Goal: Task Accomplishment & Management: Manage account settings

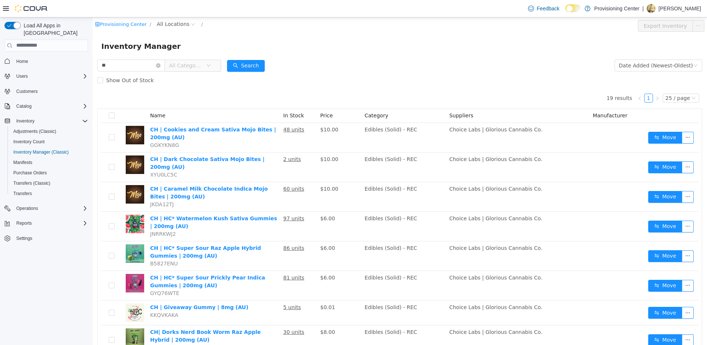
scroll to position [259, 0]
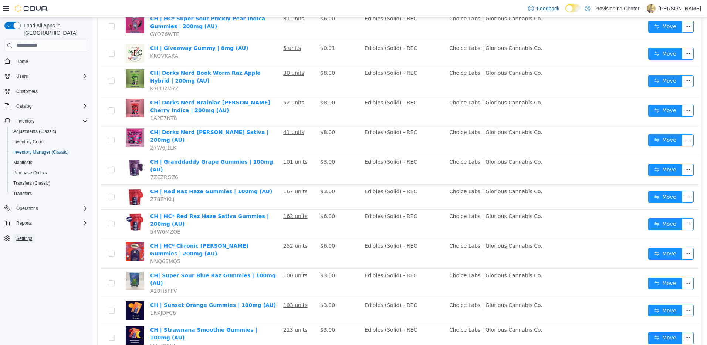
click at [23, 235] on span "Settings" at bounding box center [24, 238] width 16 height 6
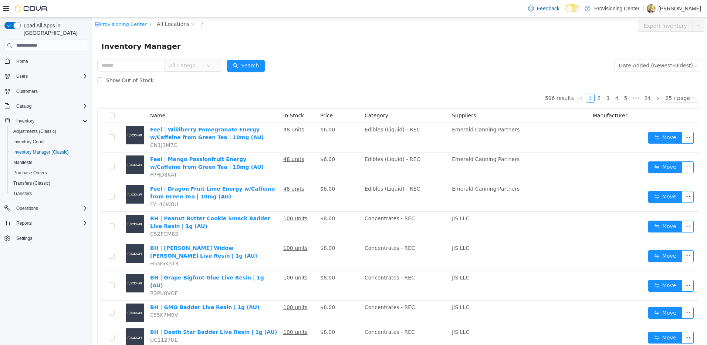
click at [198, 68] on span "All Categories" at bounding box center [186, 64] width 34 height 7
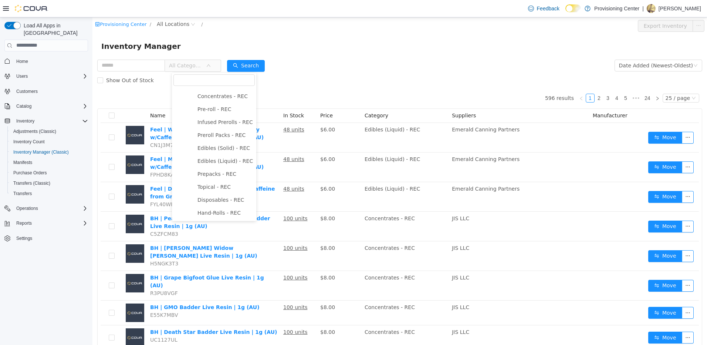
scroll to position [131, 0]
click at [220, 197] on span "Disposables - REC" at bounding box center [220, 199] width 47 height 6
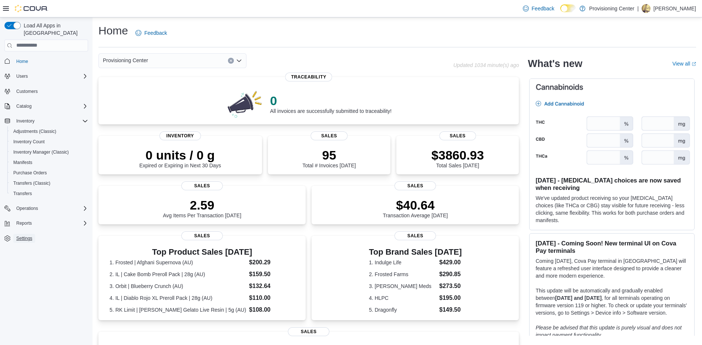
click at [33, 234] on link "Settings" at bounding box center [24, 238] width 22 height 9
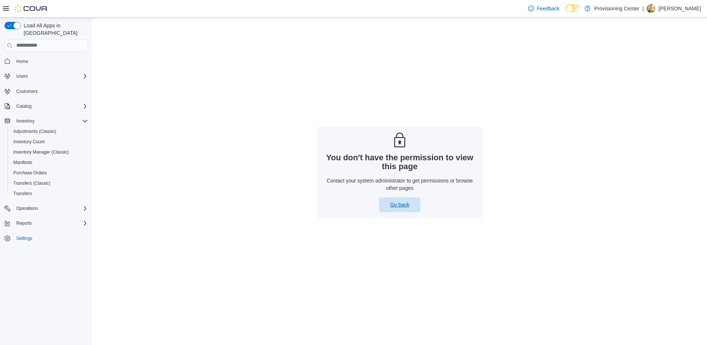
click at [401, 206] on span "Go back" at bounding box center [399, 204] width 19 height 7
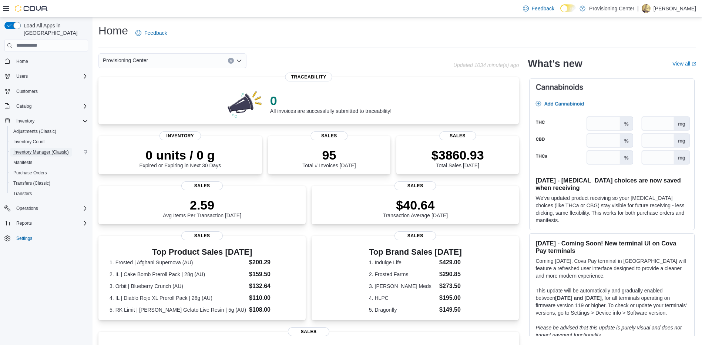
click at [30, 149] on span "Inventory Manager (Classic)" at bounding box center [40, 152] width 55 height 6
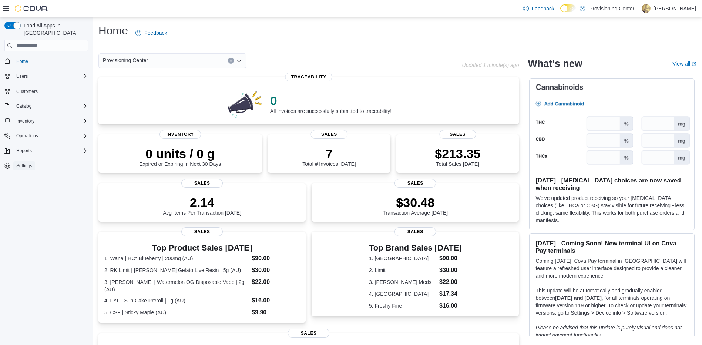
click at [20, 161] on span "Settings" at bounding box center [24, 165] width 16 height 9
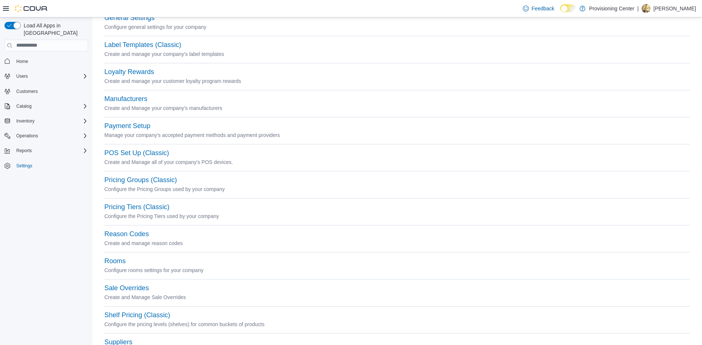
scroll to position [289, 0]
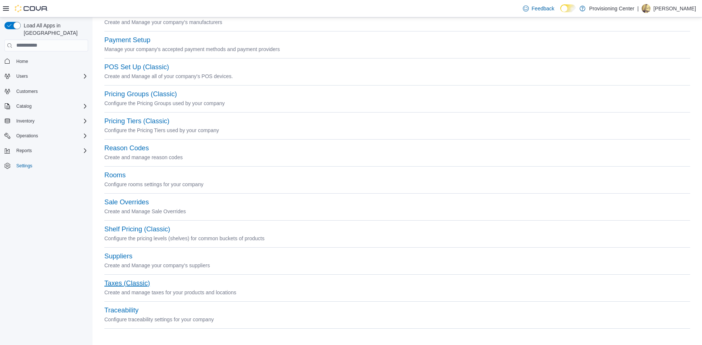
click at [121, 283] on button "Taxes (Classic)" at bounding box center [126, 283] width 45 height 8
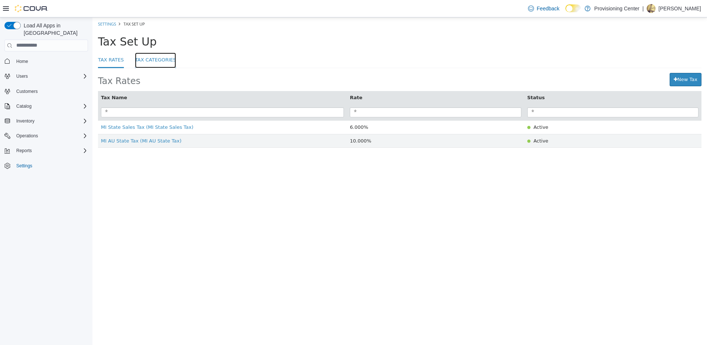
click at [145, 64] on link "Tax Categories" at bounding box center [155, 60] width 41 height 16
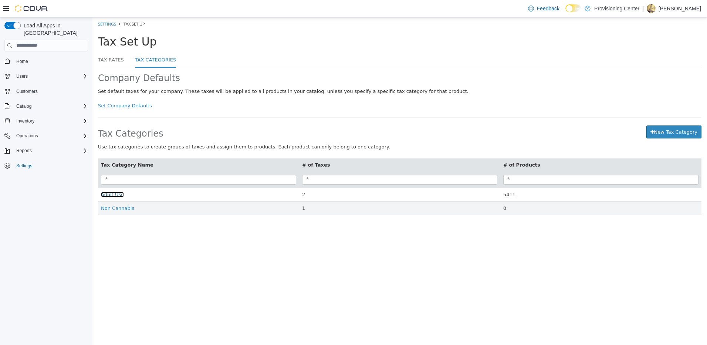
click at [114, 194] on span "Adult Use" at bounding box center [112, 194] width 23 height 6
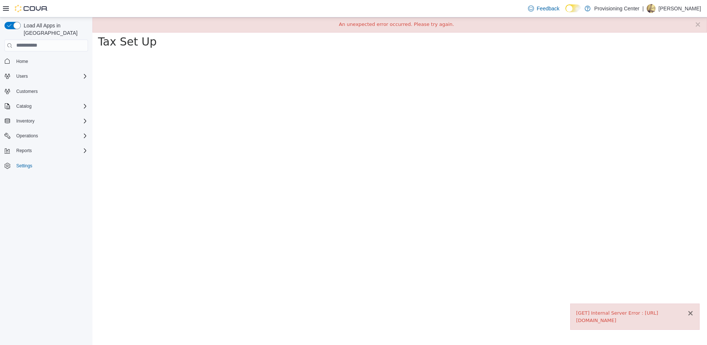
click at [691, 314] on button "×" at bounding box center [690, 313] width 7 height 8
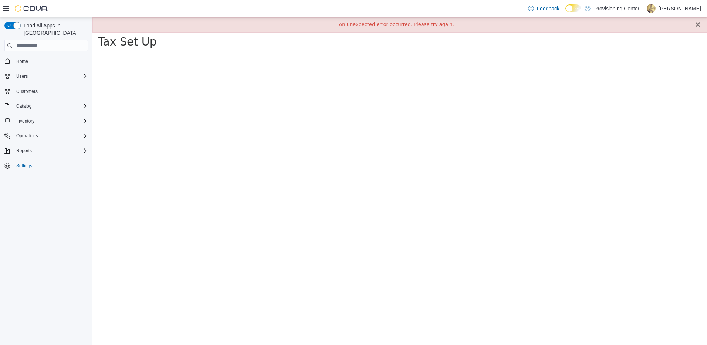
click at [697, 24] on button "×" at bounding box center [698, 24] width 7 height 8
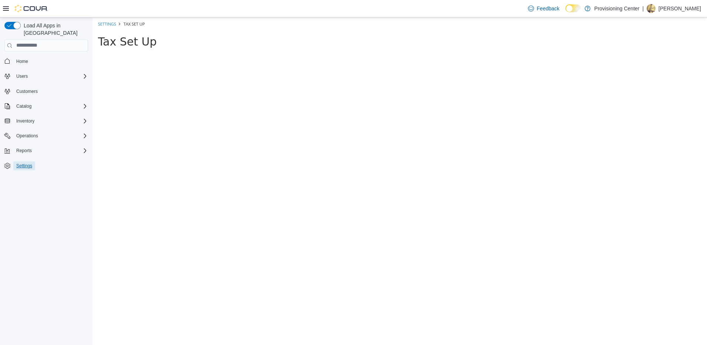
click at [26, 163] on span "Settings" at bounding box center [24, 166] width 16 height 6
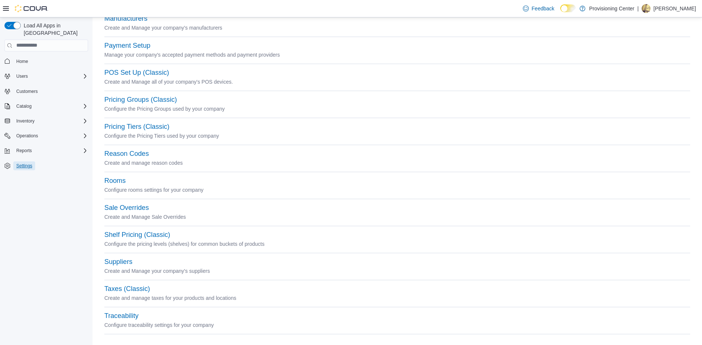
scroll to position [289, 0]
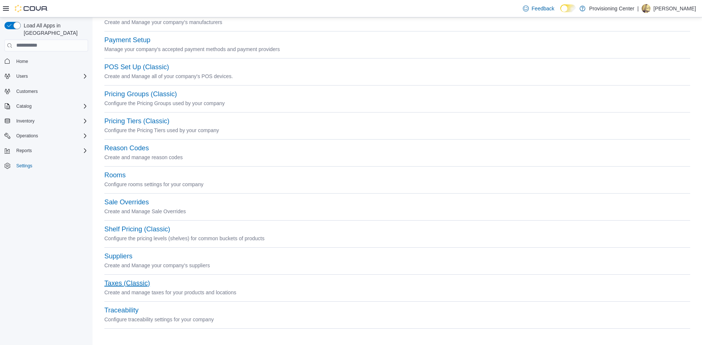
drag, startPoint x: 112, startPoint y: 280, endPoint x: 119, endPoint y: 284, distance: 7.9
drag, startPoint x: 119, startPoint y: 284, endPoint x: 112, endPoint y: 284, distance: 7.4
drag, startPoint x: 112, startPoint y: 284, endPoint x: 108, endPoint y: 284, distance: 4.1
click at [108, 284] on button "Taxes (Classic)" at bounding box center [126, 283] width 45 height 8
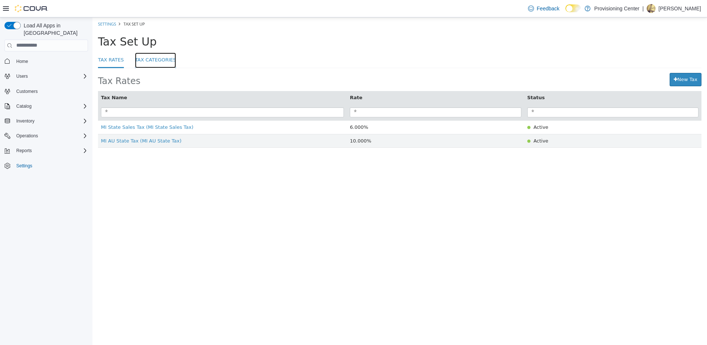
click at [150, 61] on link "Tax Categories" at bounding box center [155, 60] width 41 height 16
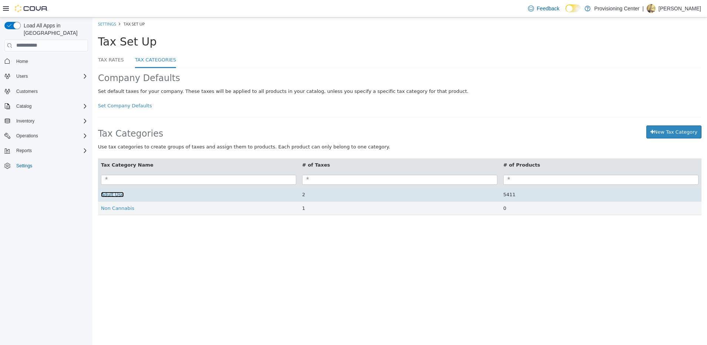
click at [116, 194] on span "Adult Use" at bounding box center [112, 194] width 23 height 6
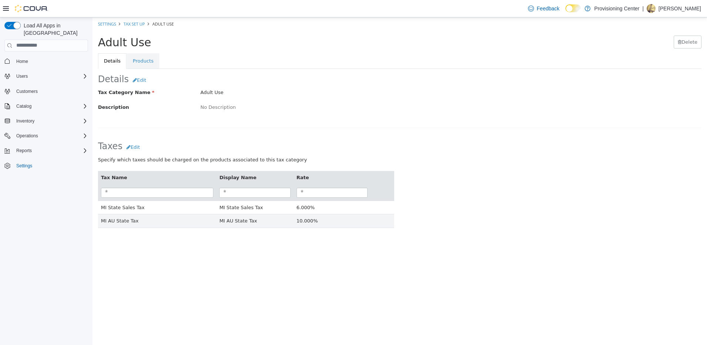
click at [134, 45] on span "Adult Use" at bounding box center [124, 42] width 53 height 13
click at [140, 59] on link "Products" at bounding box center [143, 61] width 33 height 16
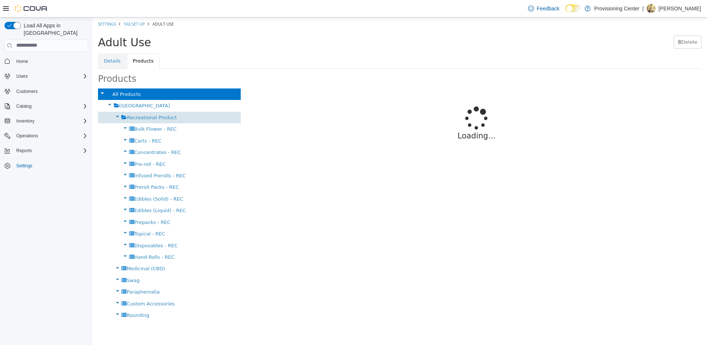
click at [149, 117] on span "Recreational Product" at bounding box center [152, 117] width 50 height 6
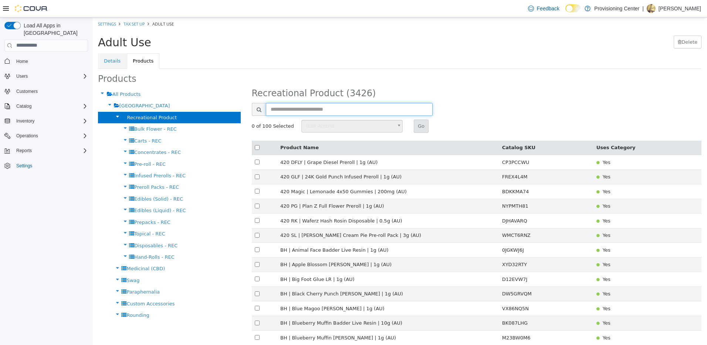
click at [272, 106] on input "text" at bounding box center [349, 108] width 167 height 13
type input "***"
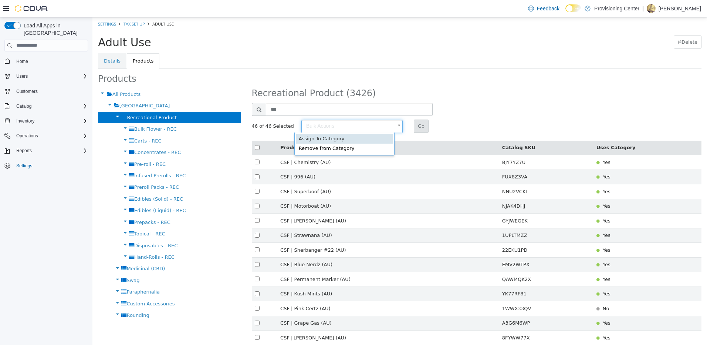
type input "******"
click at [414, 125] on button "Go" at bounding box center [421, 125] width 15 height 13
click at [32, 118] on span "Inventory" at bounding box center [25, 121] width 18 height 6
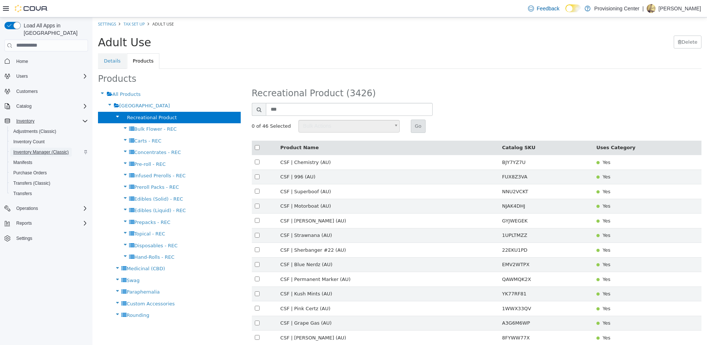
click at [37, 149] on span "Inventory Manager (Classic)" at bounding box center [40, 152] width 55 height 6
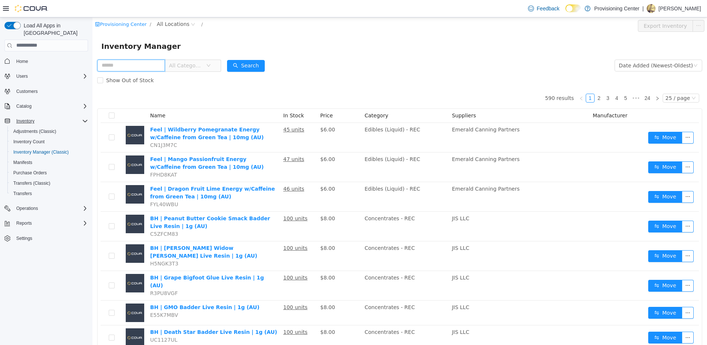
click at [136, 64] on input "text" at bounding box center [131, 65] width 68 height 12
type input "**"
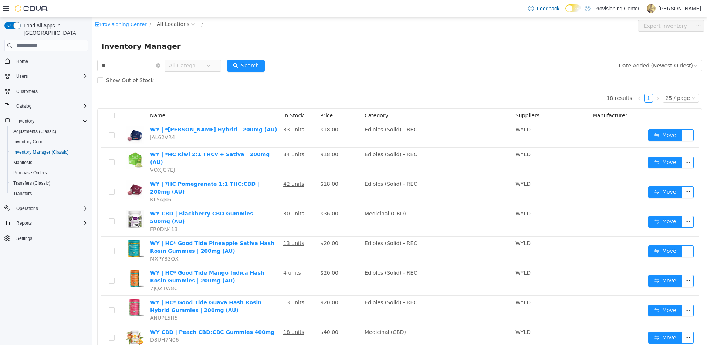
click at [186, 68] on span "All Categories" at bounding box center [186, 64] width 34 height 7
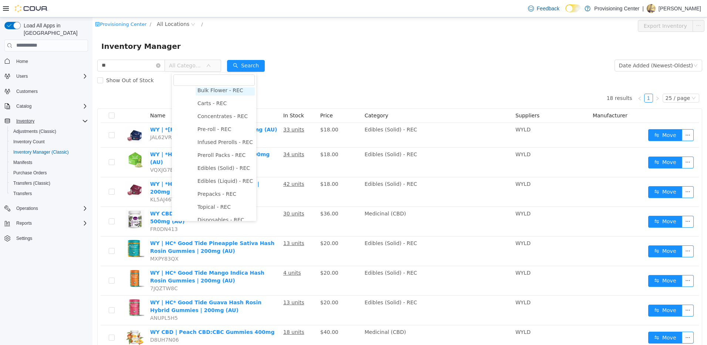
scroll to position [111, 0]
click at [228, 166] on span "Edibles (Solid) - REC" at bounding box center [223, 164] width 53 height 6
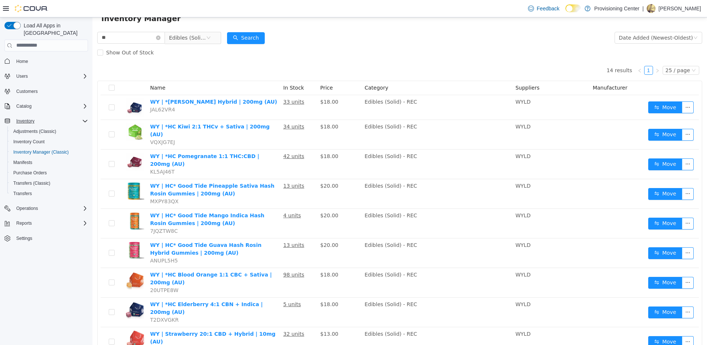
scroll to position [0, 0]
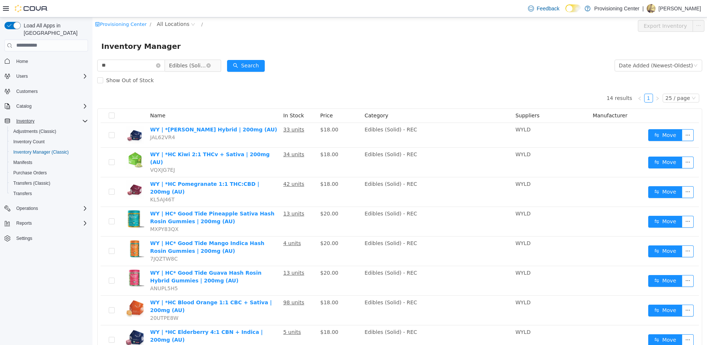
click at [194, 64] on span "Edibles (Solid) - REC" at bounding box center [187, 65] width 37 height 11
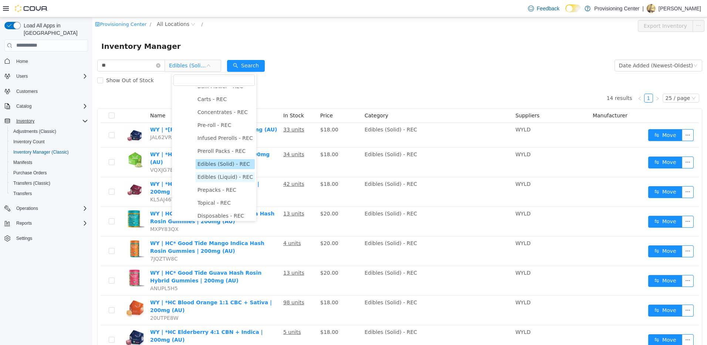
click at [220, 179] on span "Edibles (Liquid) - REC" at bounding box center [224, 176] width 55 height 6
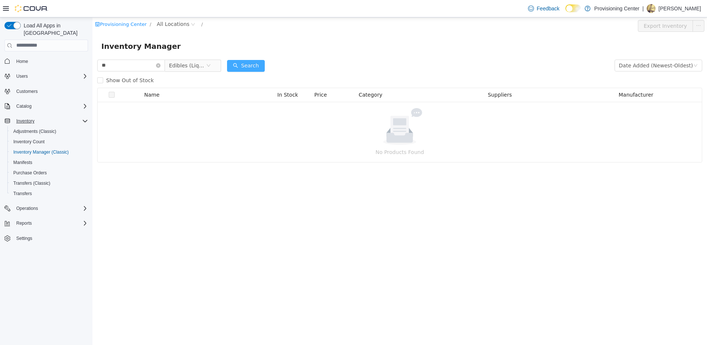
click at [246, 67] on button "Search" at bounding box center [246, 66] width 38 height 12
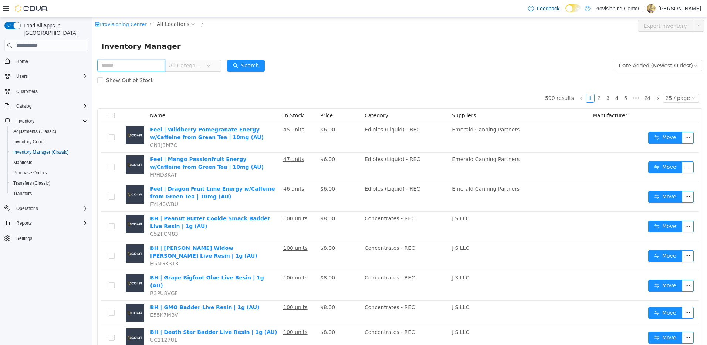
click at [128, 67] on input "text" at bounding box center [131, 65] width 68 height 12
type input "**"
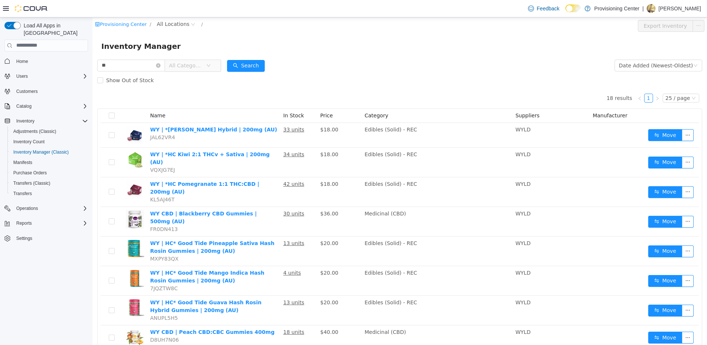
click at [192, 68] on span "All Categories" at bounding box center [186, 64] width 34 height 7
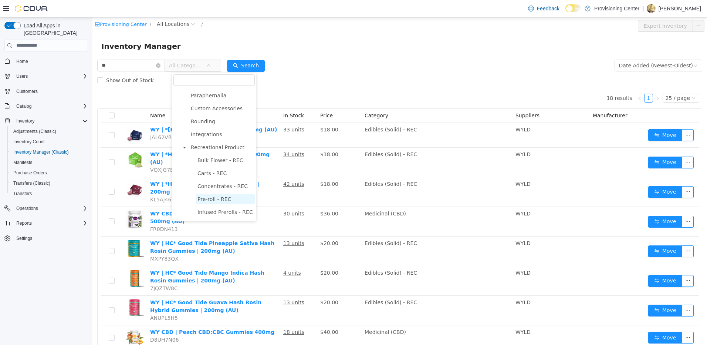
scroll to position [74, 0]
click at [227, 202] on span "Edibles (Solid) - REC" at bounding box center [223, 200] width 53 height 6
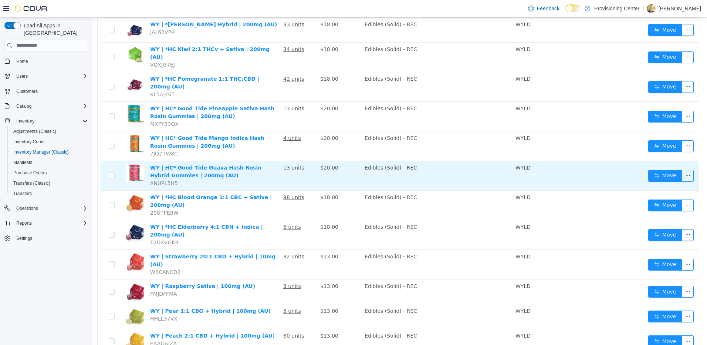
scroll to position [37, 0]
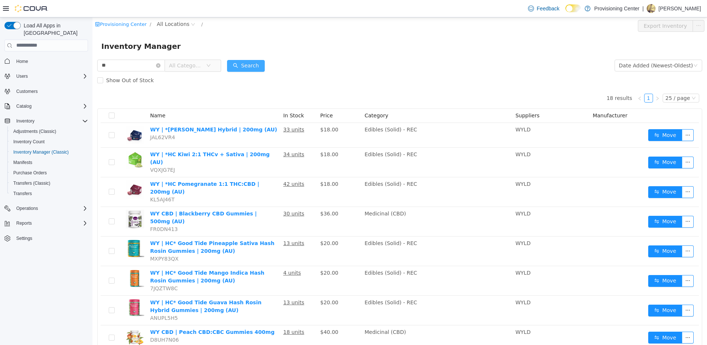
drag, startPoint x: 262, startPoint y: 66, endPoint x: 257, endPoint y: 66, distance: 4.8
click at [262, 66] on button "Search" at bounding box center [246, 66] width 38 height 12
click at [182, 65] on span "All Categories" at bounding box center [186, 64] width 34 height 7
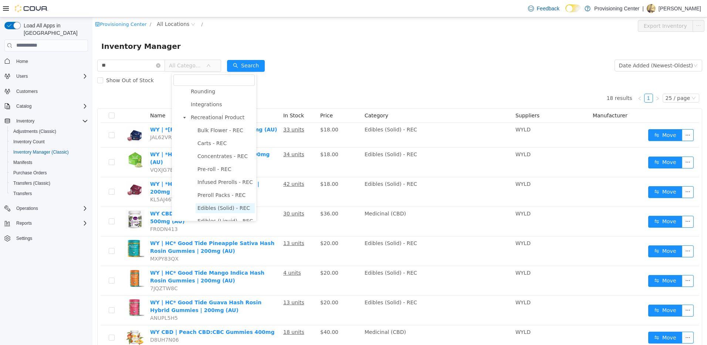
scroll to position [74, 0]
click at [220, 201] on span "Edibles (Solid) - REC" at bounding box center [223, 200] width 53 height 6
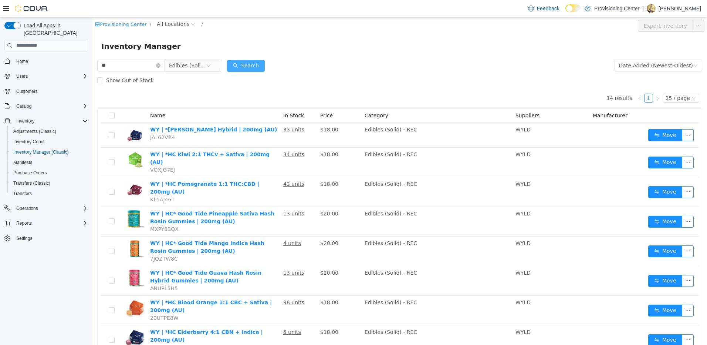
click at [253, 71] on button "Search" at bounding box center [246, 66] width 38 height 12
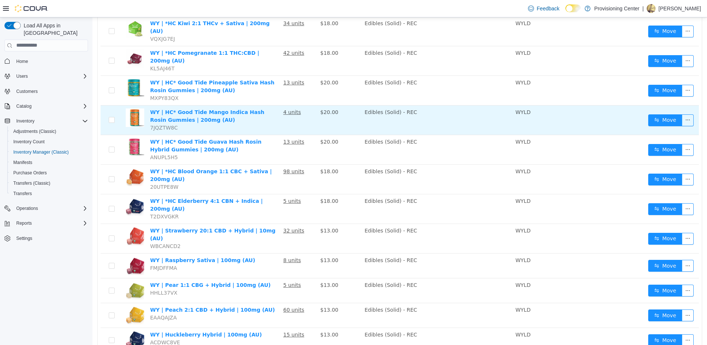
scroll to position [54, 0]
